Goal: Obtain resource: Download file/media

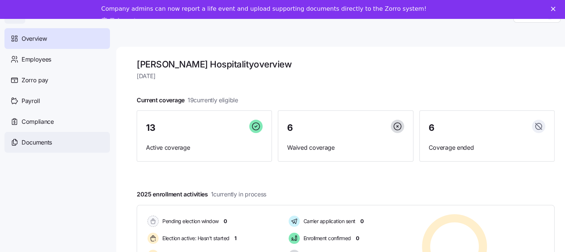
click at [53, 146] on div "Documents" at bounding box center [56, 142] width 105 height 21
click at [36, 140] on span "Documents" at bounding box center [37, 142] width 30 height 9
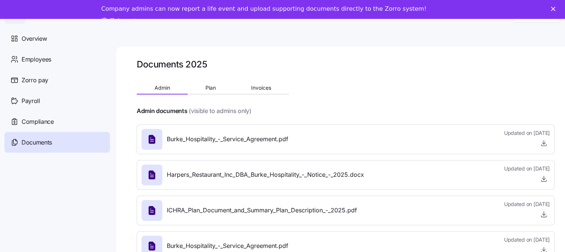
scroll to position [24, 0]
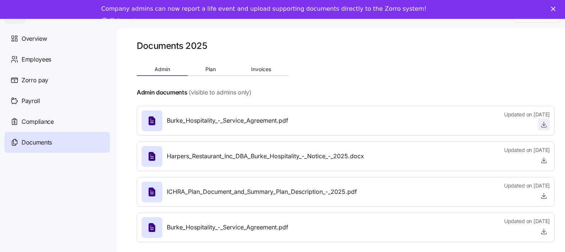
click at [543, 122] on icon "button" at bounding box center [543, 124] width 0 height 4
click at [37, 56] on span "Employees" at bounding box center [37, 59] width 30 height 9
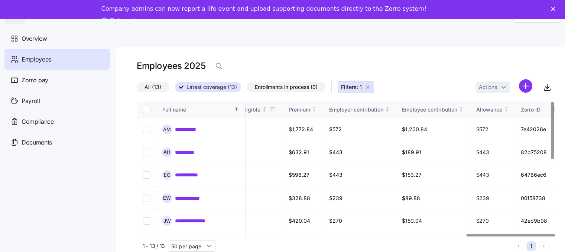
scroll to position [0, 1571]
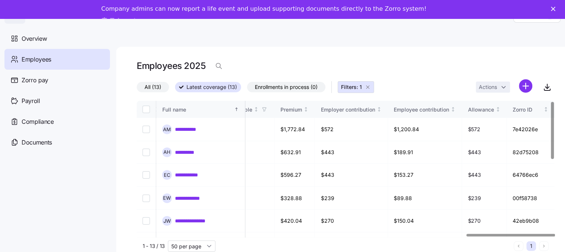
click at [555, 237] on div at bounding box center [510, 235] width 88 height 3
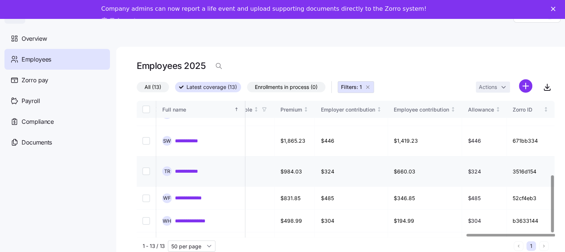
scroll to position [24, 0]
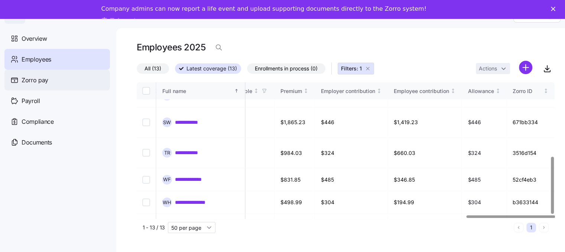
click at [27, 81] on span "Zorro pay" at bounding box center [35, 80] width 27 height 9
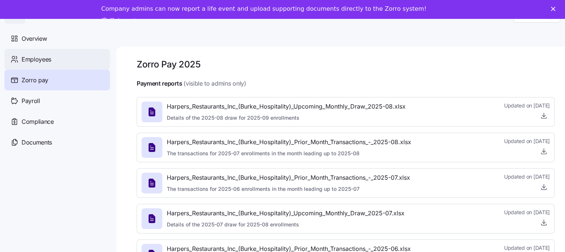
click at [41, 60] on span "Employees" at bounding box center [37, 59] width 30 height 9
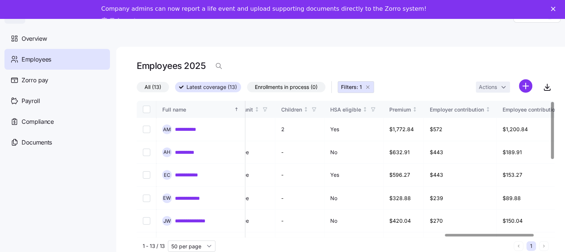
scroll to position [0, 1571]
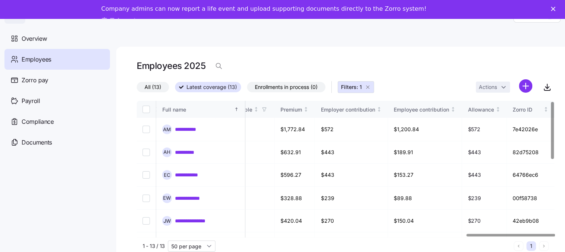
click at [555, 234] on div at bounding box center [510, 235] width 88 height 3
drag, startPoint x: 559, startPoint y: 108, endPoint x: 562, endPoint y: 147, distance: 38.3
click at [562, 147] on div "**********" at bounding box center [340, 159] width 449 height 224
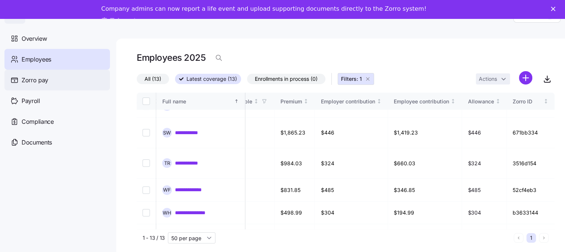
scroll to position [0, 0]
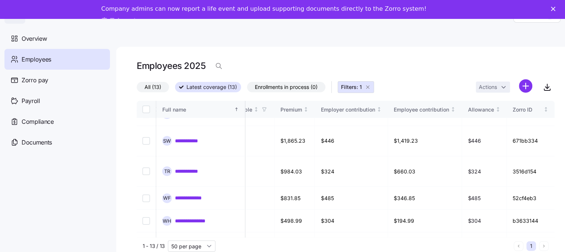
click at [151, 90] on span "All (13)" at bounding box center [152, 87] width 17 height 10
click at [137, 89] on input "All (13)" at bounding box center [137, 89] width 0 height 0
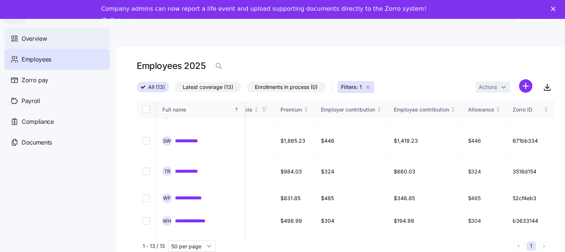
click at [23, 37] on span "Overview" at bounding box center [34, 38] width 25 height 9
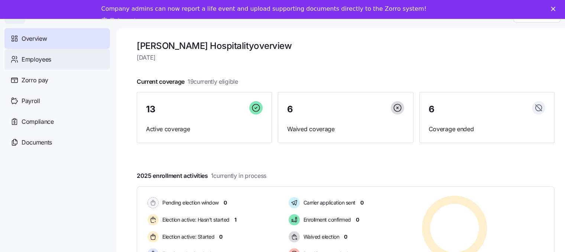
click at [33, 62] on span "Employees" at bounding box center [37, 59] width 30 height 9
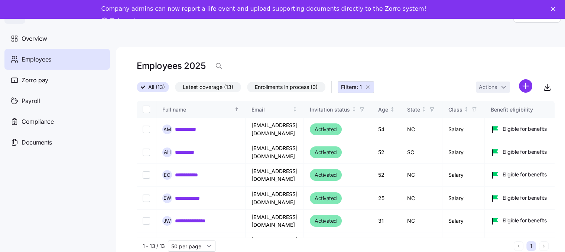
click at [32, 77] on span "Zorro pay" at bounding box center [35, 80] width 27 height 9
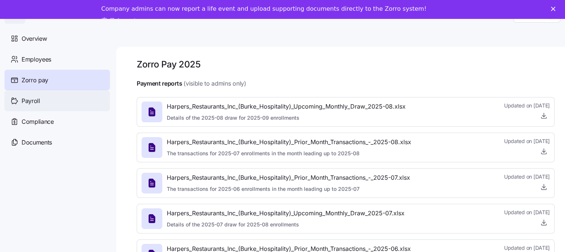
click at [30, 100] on span "Payroll" at bounding box center [31, 101] width 19 height 9
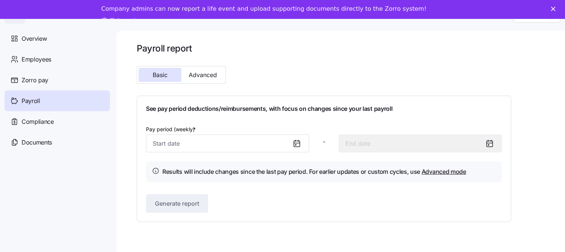
scroll to position [24, 0]
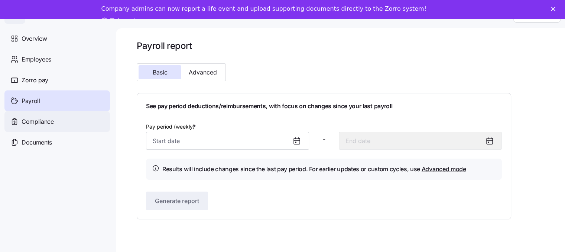
click at [22, 121] on span "Compliance" at bounding box center [38, 121] width 32 height 9
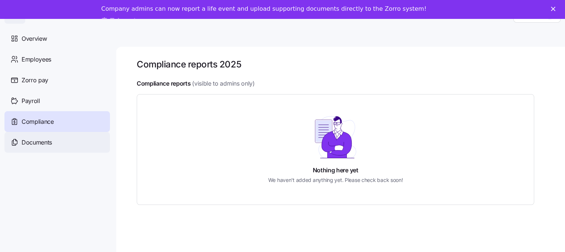
click at [36, 145] on span "Documents" at bounding box center [37, 142] width 30 height 9
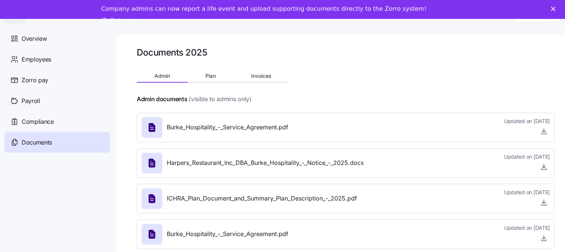
scroll to position [24, 0]
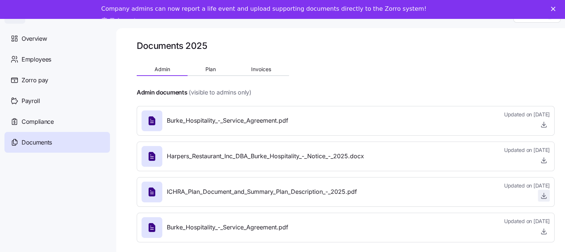
click at [547, 192] on icon "button" at bounding box center [543, 195] width 7 height 7
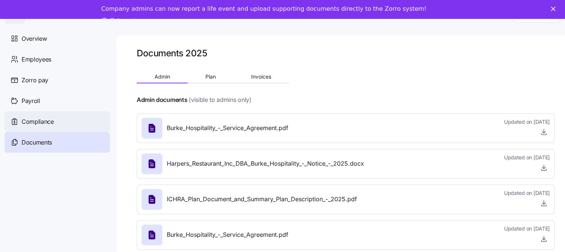
scroll to position [0, 0]
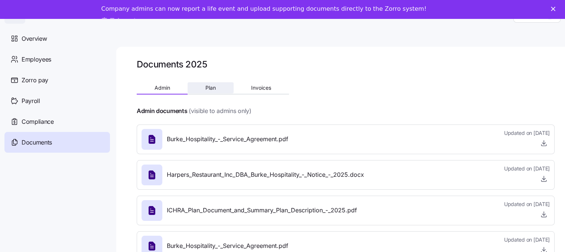
click at [208, 92] on button "Plan" at bounding box center [210, 87] width 46 height 11
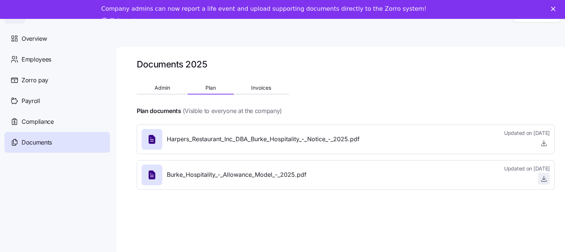
click at [547, 178] on icon "button" at bounding box center [543, 178] width 7 height 7
